Goal: Task Accomplishment & Management: Complete application form

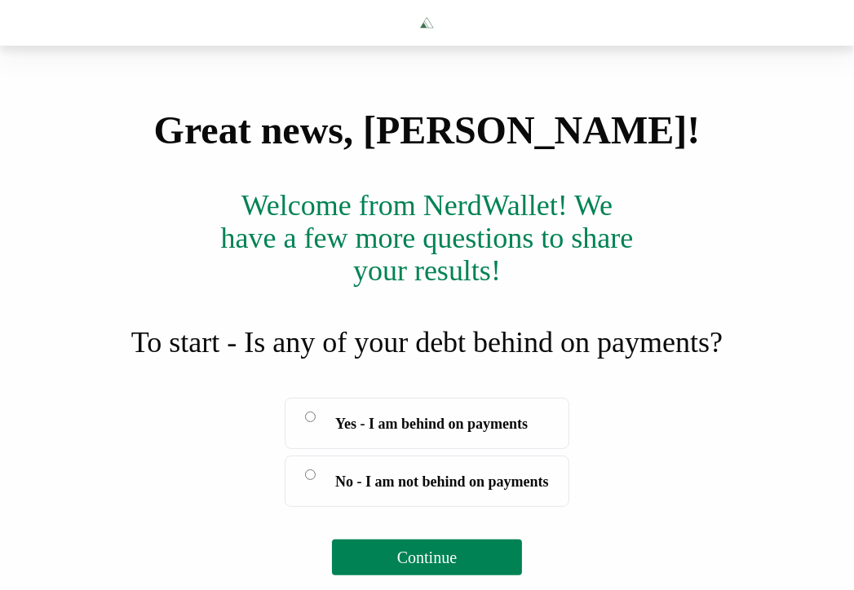
scroll to position [68, 0]
click at [469, 576] on button "Continue" at bounding box center [427, 558] width 190 height 36
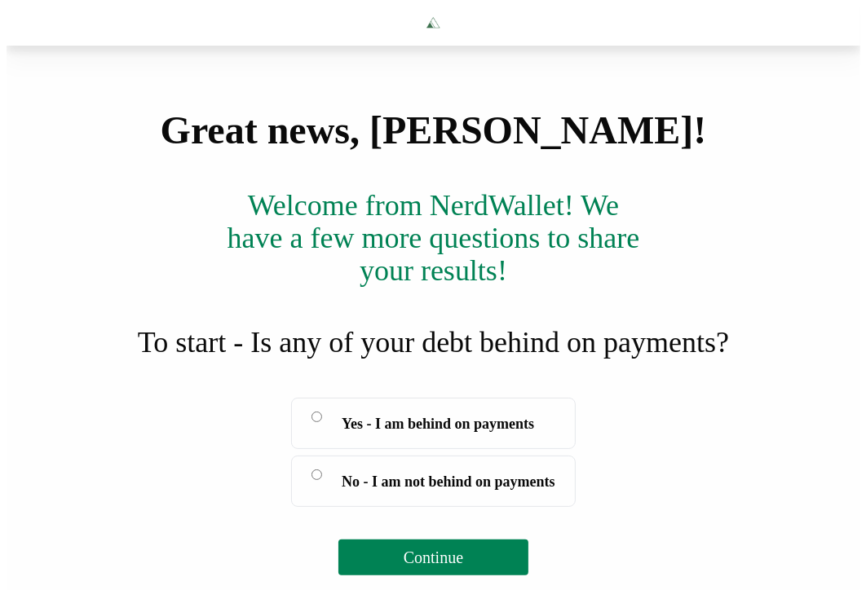
scroll to position [0, 0]
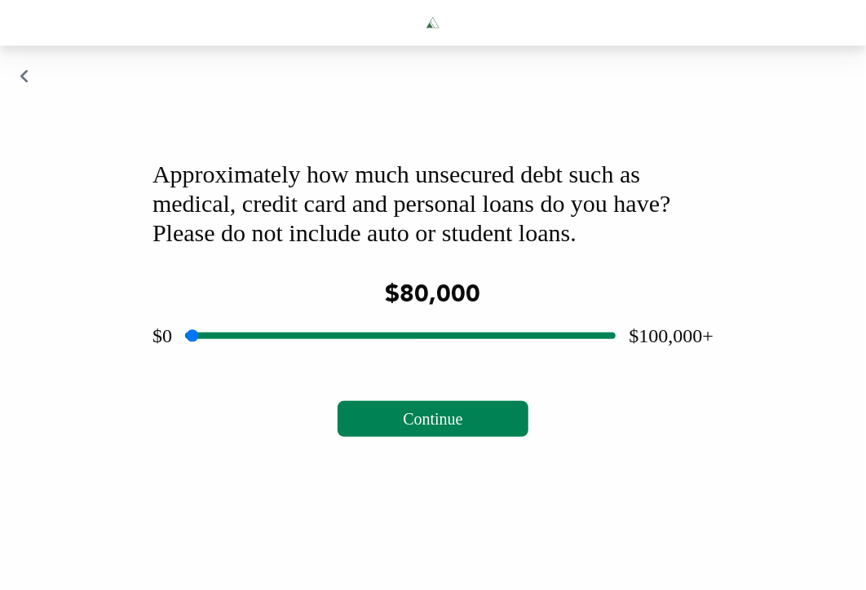
type input "*****"
click at [484, 437] on button "Continue" at bounding box center [433, 419] width 190 height 36
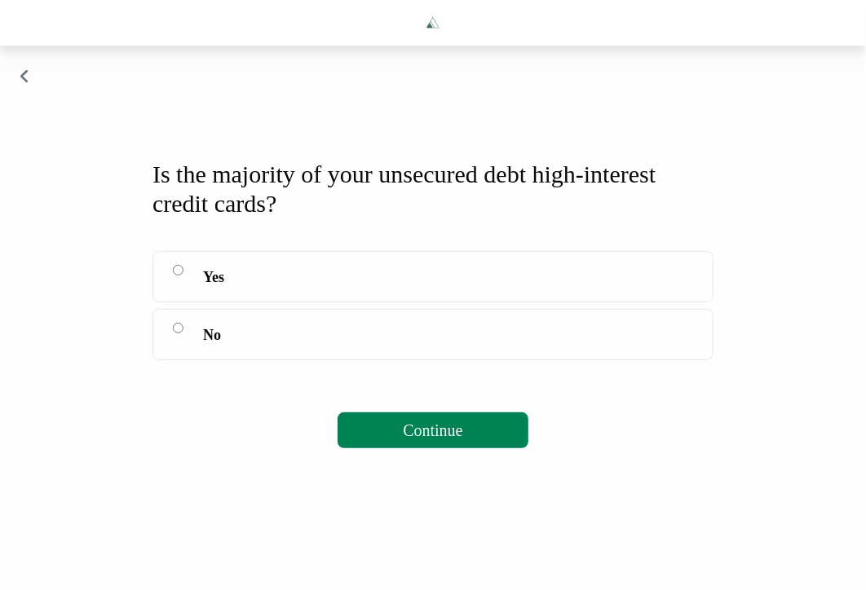
click at [188, 296] on label "Yes" at bounding box center [432, 276] width 561 height 51
click at [446, 439] on span "Continue" at bounding box center [433, 430] width 60 height 18
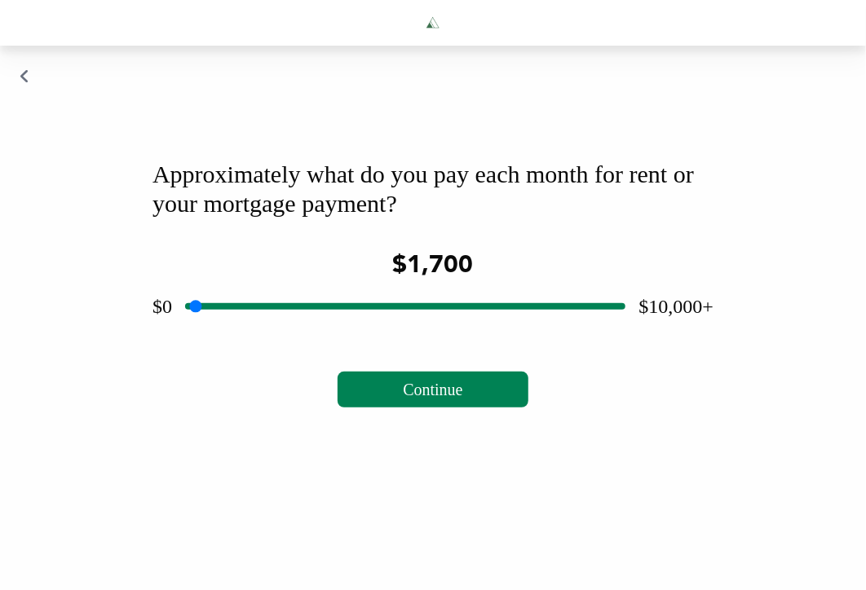
type input "****"
click at [509, 408] on button "Continue" at bounding box center [433, 390] width 190 height 36
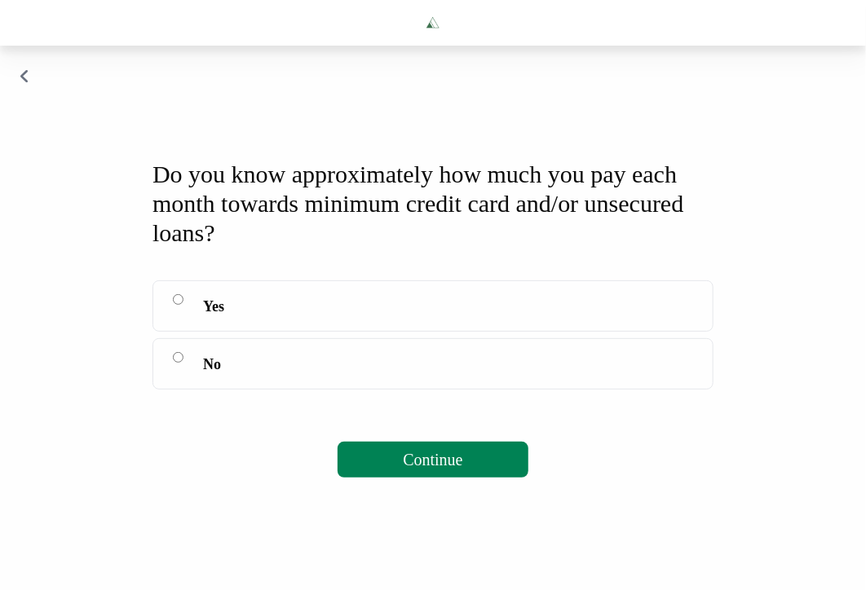
click at [382, 478] on button "Continue" at bounding box center [433, 460] width 190 height 36
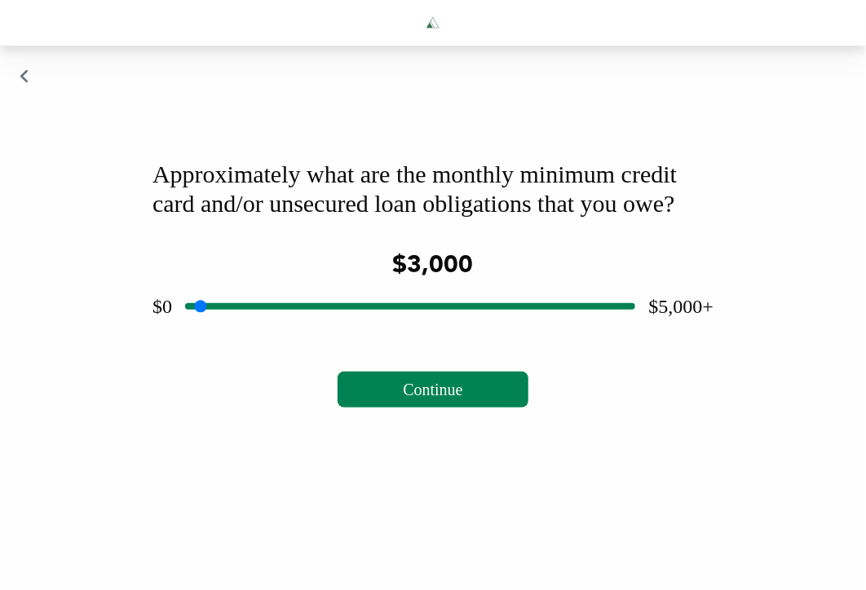
drag, startPoint x: 407, startPoint y: 372, endPoint x: 452, endPoint y: 379, distance: 45.4
click at [452, 333] on input "range" at bounding box center [410, 306] width 450 height 52
click at [428, 399] on span "Continue" at bounding box center [433, 390] width 60 height 18
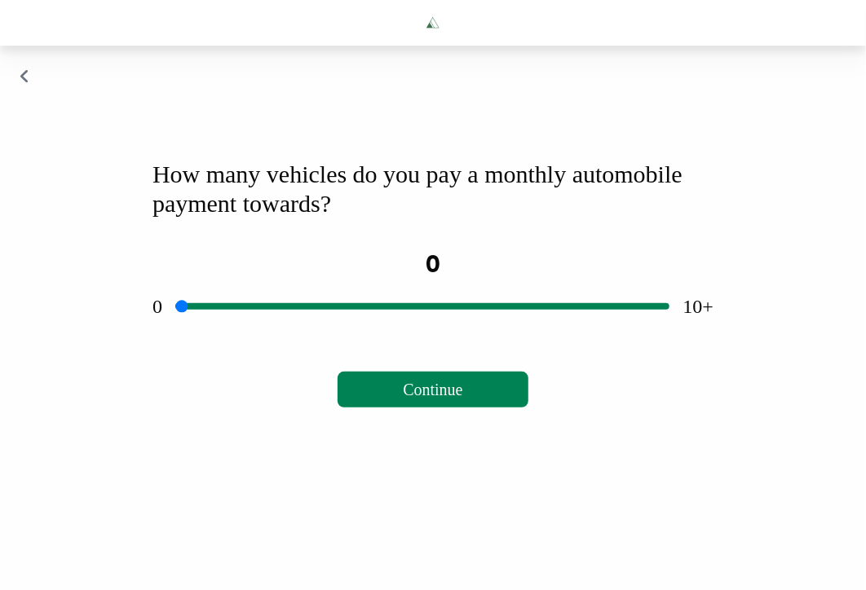
click at [421, 333] on input "range" at bounding box center [422, 306] width 494 height 52
click at [430, 399] on span "Continue" at bounding box center [433, 390] width 60 height 18
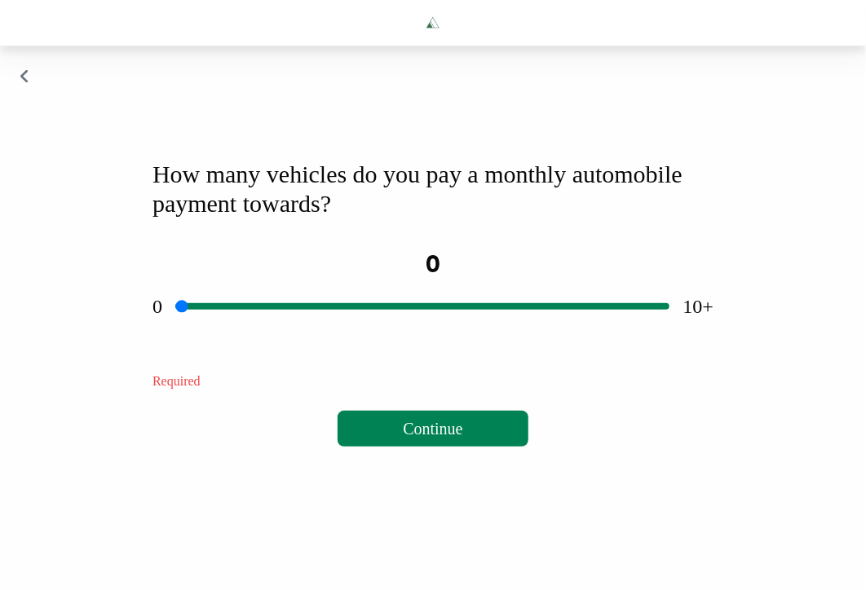
click at [256, 391] on div "How many vehicles do you pay a monthly automobile payment towards? 0 0 10+ Note…" at bounding box center [433, 303] width 600 height 326
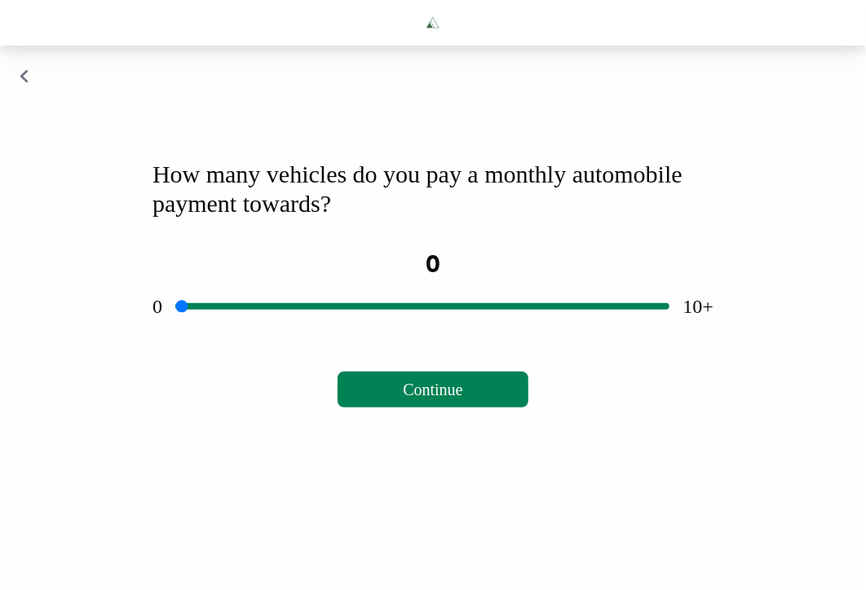
drag, startPoint x: 422, startPoint y: 348, endPoint x: 46, endPoint y: 306, distance: 378.2
type input "*"
click at [175, 306] on input "range" at bounding box center [422, 306] width 494 height 52
click at [443, 399] on span "Continue" at bounding box center [433, 390] width 60 height 18
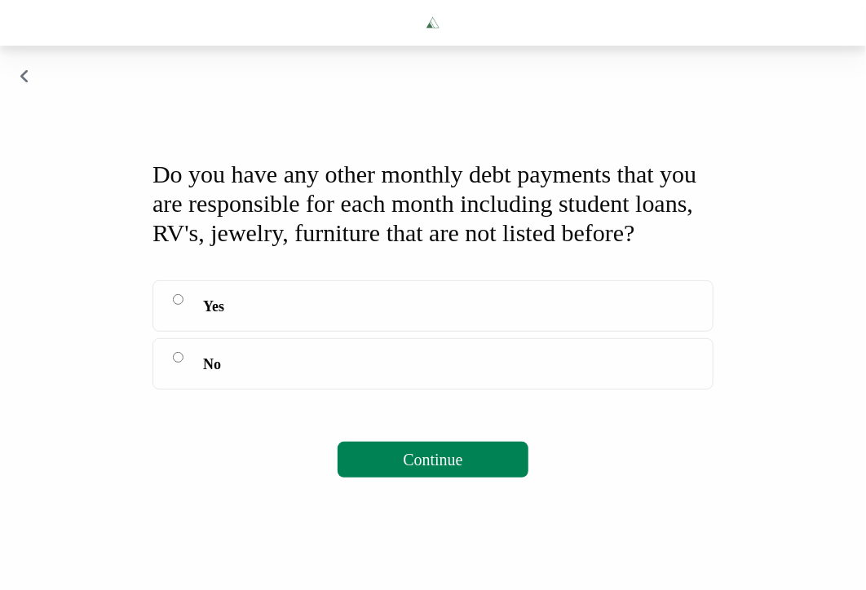
click at [395, 478] on button "Continue" at bounding box center [433, 460] width 190 height 36
